Goal: Task Accomplishment & Management: Complete application form

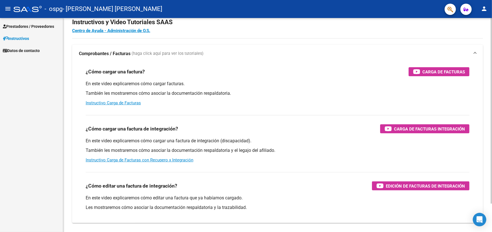
scroll to position [28, 0]
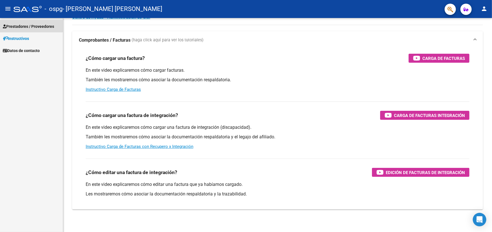
click at [25, 26] on span "Prestadores / Proveedores" at bounding box center [28, 26] width 51 height 6
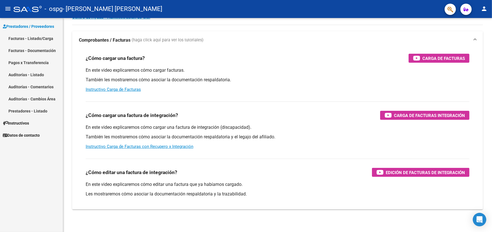
click at [20, 38] on link "Facturas - Listado/Carga" at bounding box center [31, 38] width 63 height 12
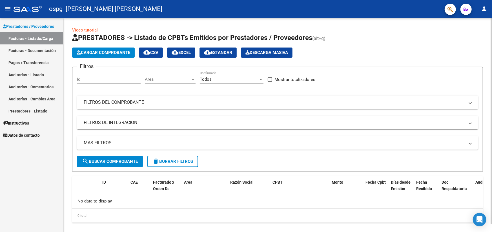
click at [105, 53] on span "Cargar Comprobante" at bounding box center [104, 52] width 54 height 5
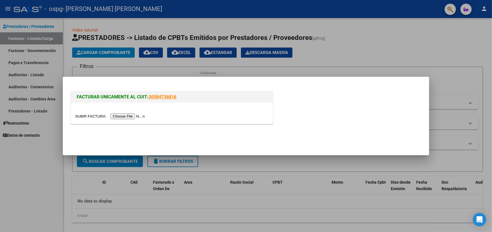
click at [125, 116] on input "file" at bounding box center [110, 117] width 71 height 6
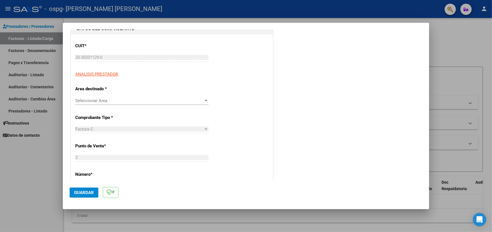
scroll to position [56, 0]
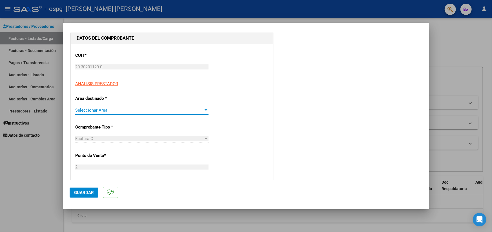
click at [205, 111] on div at bounding box center [205, 110] width 5 height 5
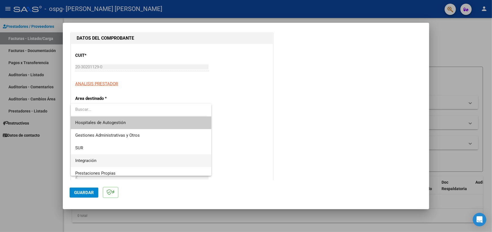
click at [97, 162] on span "Integración" at bounding box center [141, 161] width 132 height 13
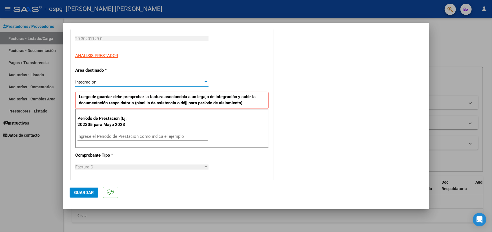
scroll to position [113, 0]
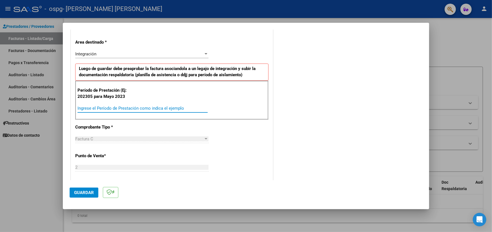
click at [148, 107] on input "Ingrese el Período de Prestación como indica el ejemplo" at bounding box center [142, 108] width 130 height 5
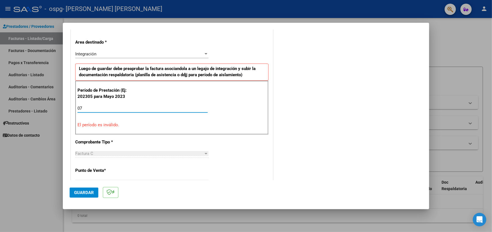
type input "0"
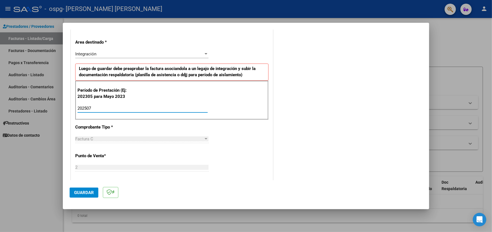
type input "202507"
click at [222, 126] on div "CUIT * 20-30201129-0 Ingresar CUIT ANALISIS PRESTADOR Area destinado * Integrac…" at bounding box center [172, 194] width 202 height 413
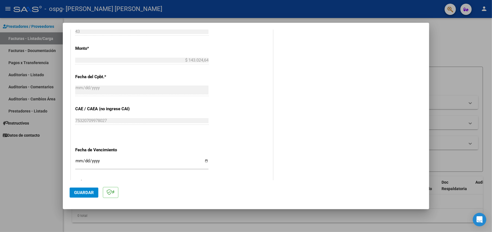
scroll to position [249, 0]
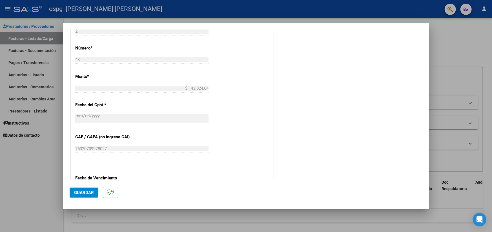
click at [89, 191] on span "Guardar" at bounding box center [84, 192] width 20 height 5
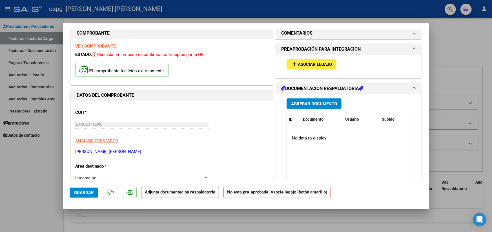
scroll to position [0, 0]
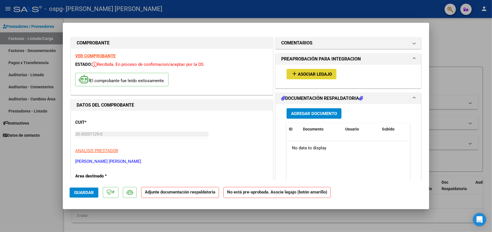
click at [318, 72] on span "Asociar Legajo" at bounding box center [315, 74] width 34 height 5
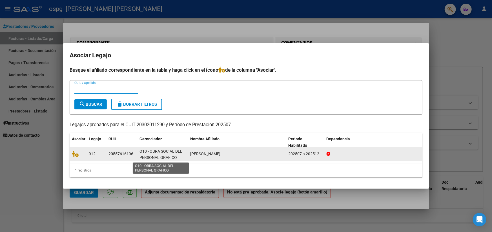
click at [152, 159] on span "O10 - OBRA SOCIAL DEL PERSONAL GRAFICO" at bounding box center [160, 154] width 43 height 11
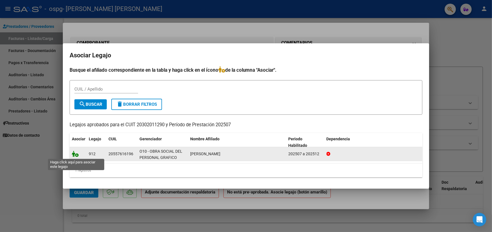
click at [75, 155] on icon at bounding box center [75, 154] width 7 height 6
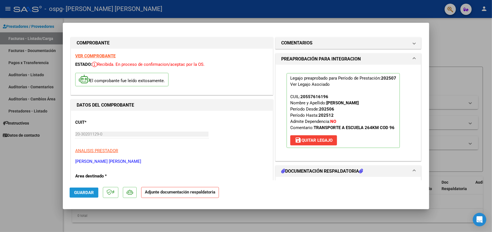
click at [83, 192] on span "Guardar" at bounding box center [84, 192] width 20 height 5
click at [314, 172] on h1 "DOCUMENTACIÓN RESPALDATORIA" at bounding box center [322, 171] width 82 height 7
click at [281, 170] on icon at bounding box center [283, 171] width 4 height 5
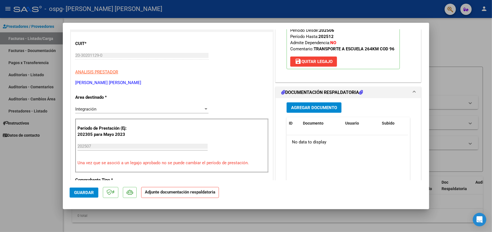
scroll to position [85, 0]
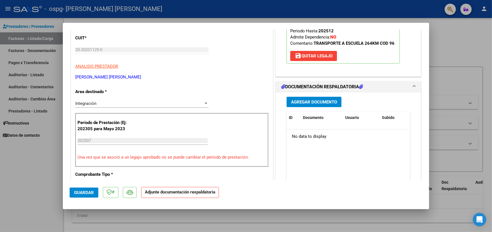
click at [331, 101] on span "Agregar Documento" at bounding box center [314, 102] width 46 height 5
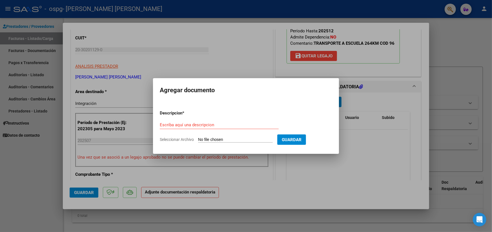
click at [226, 139] on input "Seleccionar Archivo" at bounding box center [235, 139] width 75 height 5
type input "C:\fakepath\asistencia eric.pdf"
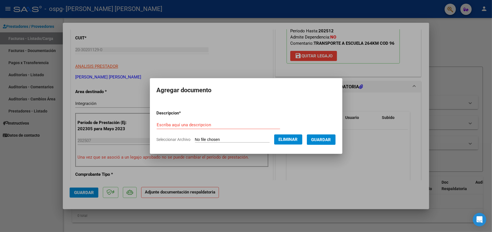
click at [326, 141] on span "Guardar" at bounding box center [321, 139] width 20 height 5
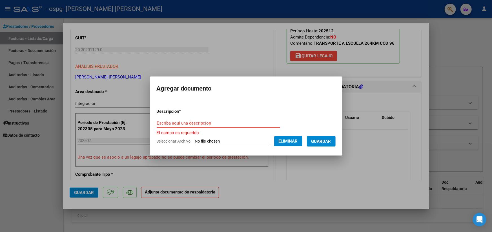
click at [173, 123] on input "Escriba aquí una descripcion" at bounding box center [218, 123] width 123 height 5
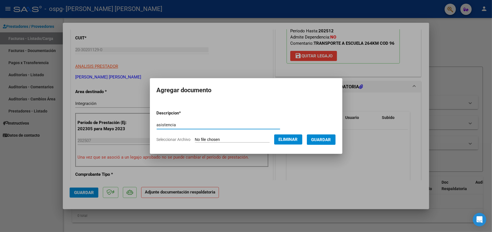
type input "asistencia"
click at [330, 141] on span "Guardar" at bounding box center [321, 139] width 20 height 5
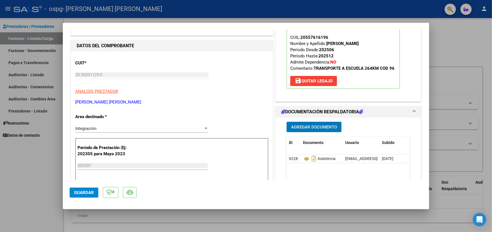
scroll to position [99, 0]
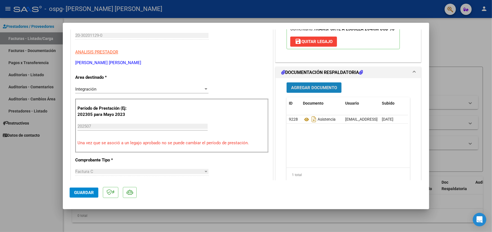
click at [314, 89] on span "Agregar Documento" at bounding box center [314, 87] width 46 height 5
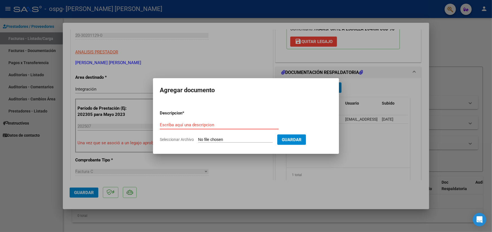
click at [234, 139] on input "Seleccionar Archivo" at bounding box center [235, 139] width 75 height 5
type input "C:\fakepath\autorizacio eric ozorio.pdf"
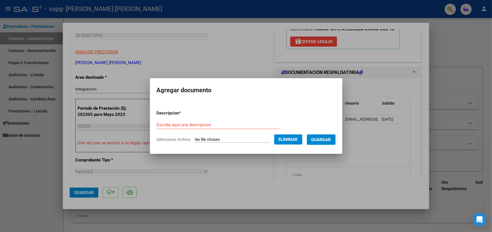
click at [185, 124] on input "Escriba aquí una descripcion" at bounding box center [218, 125] width 123 height 5
type input "autorizacion"
click at [331, 139] on span "Guardar" at bounding box center [321, 139] width 20 height 5
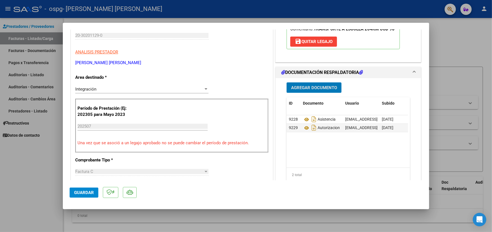
click at [82, 194] on span "Guardar" at bounding box center [84, 192] width 20 height 5
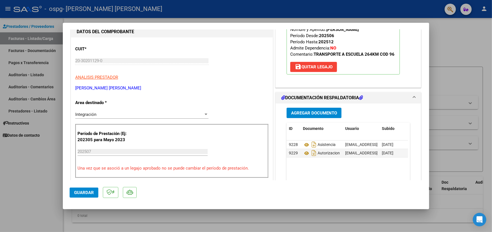
scroll to position [43, 0]
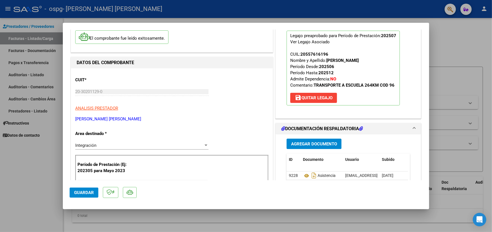
click at [35, 51] on div at bounding box center [246, 116] width 492 height 232
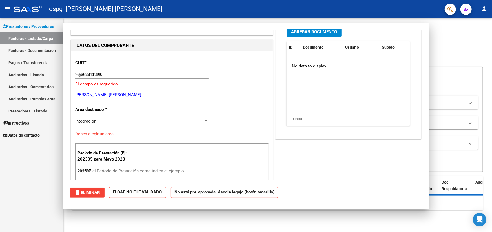
type input "$ 0,00"
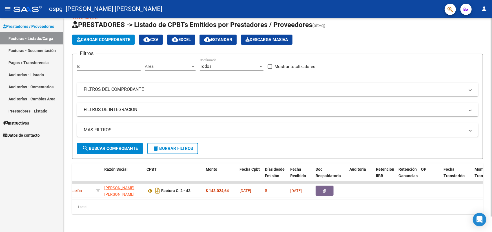
scroll to position [0, 105]
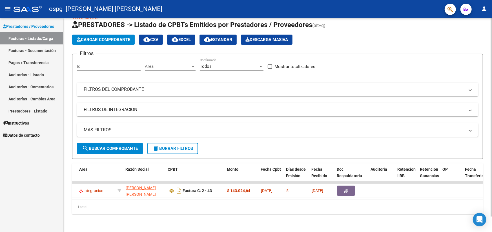
drag, startPoint x: 204, startPoint y: 200, endPoint x: 239, endPoint y: 205, distance: 35.3
click at [239, 205] on div "ID CAE Facturado x Orden De Area Razón Social CPBT Monto Fecha Cpbt Días desde …" at bounding box center [277, 189] width 411 height 51
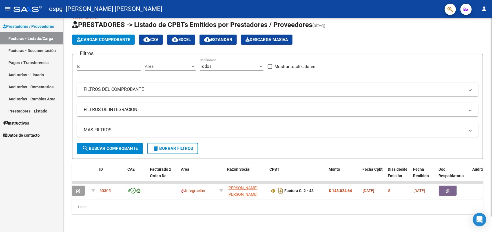
scroll to position [0, 0]
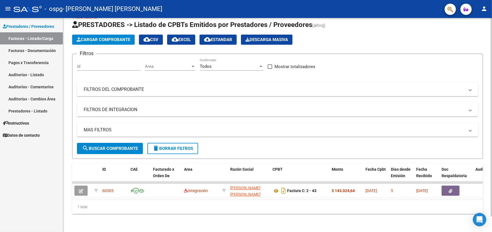
drag, startPoint x: 0, startPoint y: 203, endPoint x: 82, endPoint y: 142, distance: 101.9
click at [40, 172] on div "Prestadores / Proveedores Facturas - Listado/Carga Facturas - Documentación Pag…" at bounding box center [31, 125] width 63 height 214
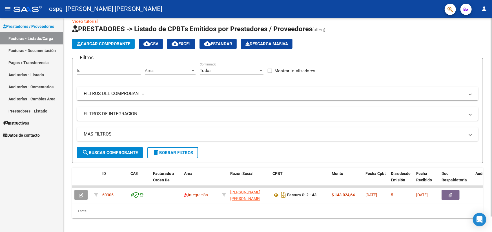
scroll to position [16, 0]
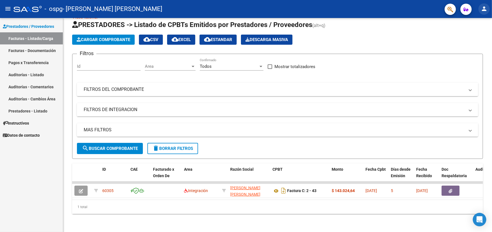
click at [483, 9] on mat-icon "person" at bounding box center [484, 8] width 7 height 7
click at [482, 24] on button "person Mi Perfil" at bounding box center [472, 24] width 34 height 14
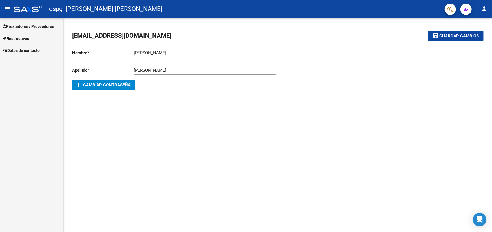
click at [465, 35] on span "Guardar cambios" at bounding box center [458, 36] width 39 height 5
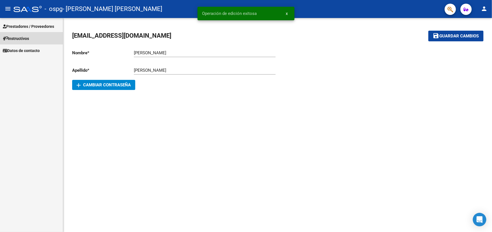
click at [21, 38] on span "Instructivos" at bounding box center [16, 38] width 26 height 6
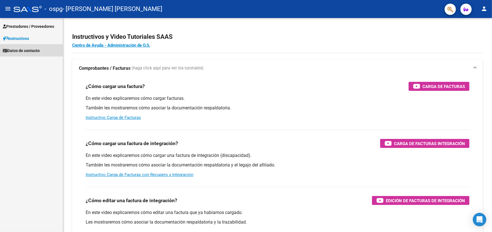
click at [24, 51] on span "Datos de contacto" at bounding box center [21, 51] width 37 height 6
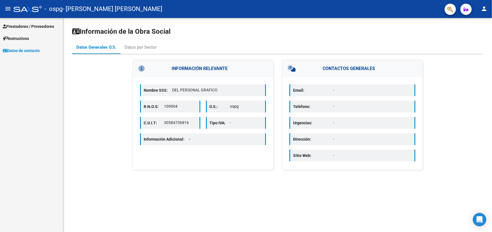
click at [14, 38] on span "Instructivos" at bounding box center [16, 38] width 26 height 6
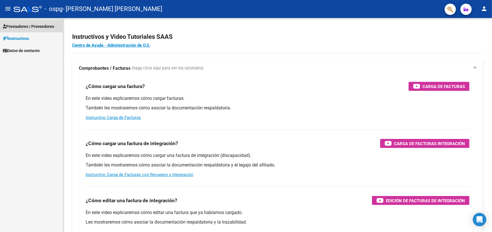
click at [38, 27] on span "Prestadores / Proveedores" at bounding box center [28, 26] width 51 height 6
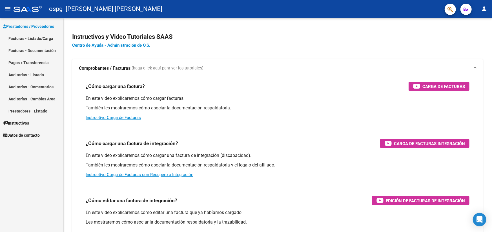
click at [35, 39] on link "Facturas - Listado/Carga" at bounding box center [31, 38] width 63 height 12
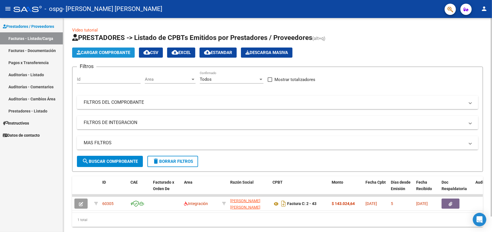
click at [94, 52] on span "Cargar Comprobante" at bounding box center [104, 52] width 54 height 5
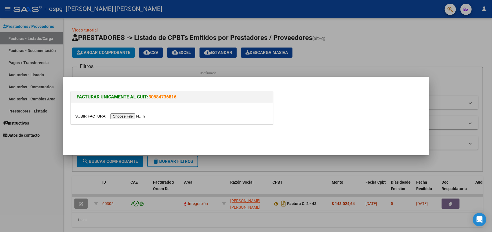
click at [127, 117] on input "file" at bounding box center [110, 117] width 71 height 6
click at [361, 56] on div at bounding box center [246, 116] width 492 height 232
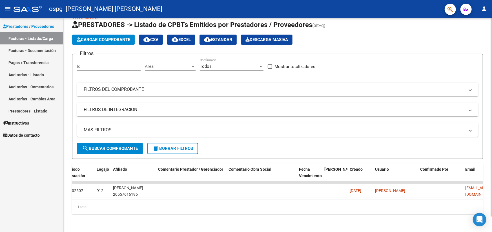
scroll to position [0, 777]
